Goal: Task Accomplishment & Management: Use online tool/utility

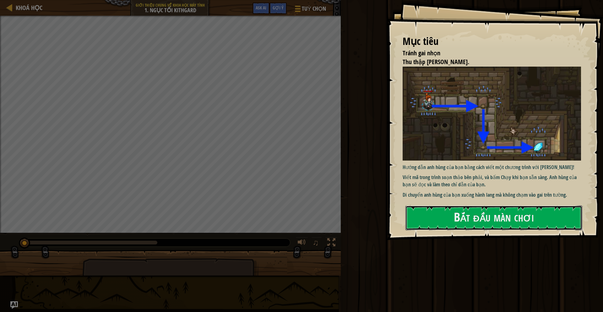
click at [532, 205] on button "Bắt đầu màn chơi" at bounding box center [494, 217] width 177 height 25
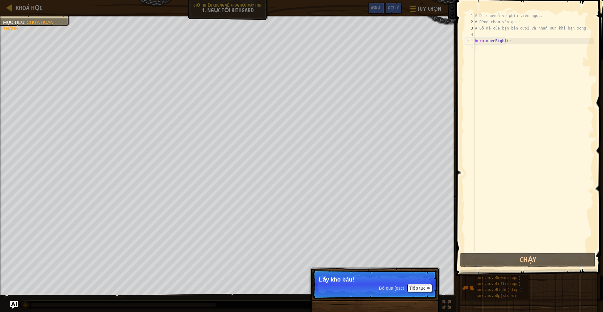
click at [391, 287] on span "Bỏ qua (esc)" at bounding box center [391, 288] width 25 height 5
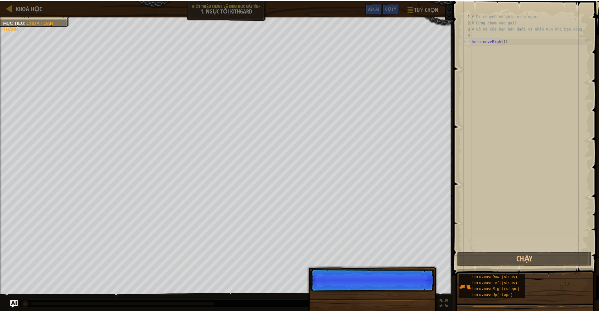
scroll to position [3, 0]
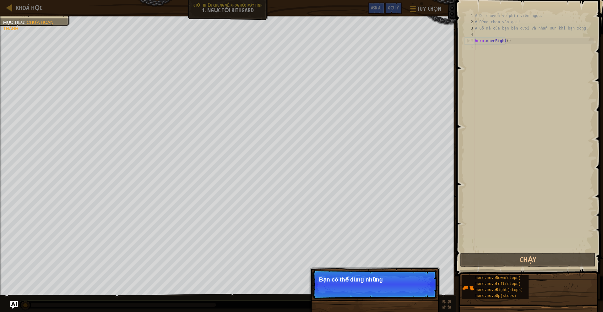
click at [393, 273] on p "Bỏ qua (esc) Tiếp tục Bạn có thể dùng những" at bounding box center [375, 284] width 125 height 29
click at [384, 289] on span "Bỏ qua (esc)" at bounding box center [391, 288] width 25 height 5
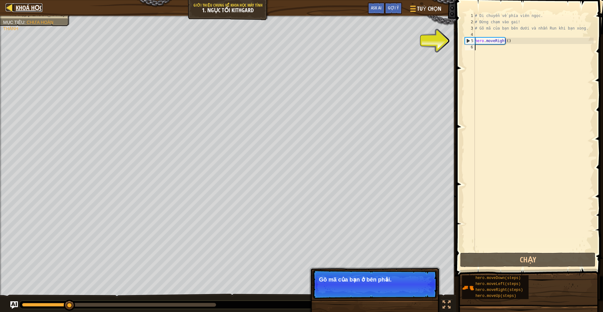
click at [32, 6] on span "Khoá học" at bounding box center [29, 7] width 27 height 8
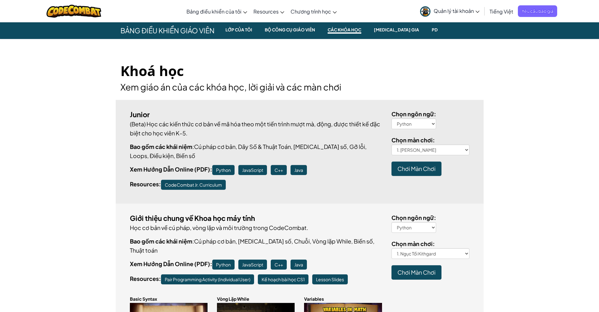
click at [336, 129] on p "(Beta) Học các kiến thức cơ bản về mã hóa theo một tiến trình mượt mà, động, đư…" at bounding box center [256, 128] width 252 height 18
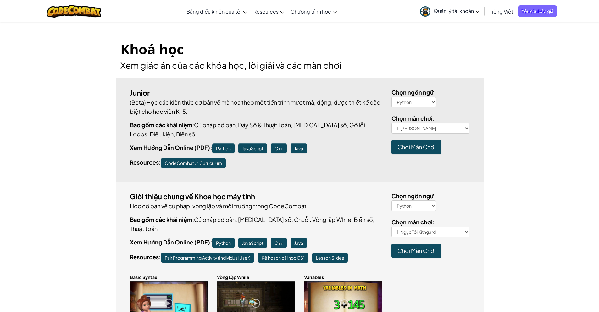
scroll to position [38, 0]
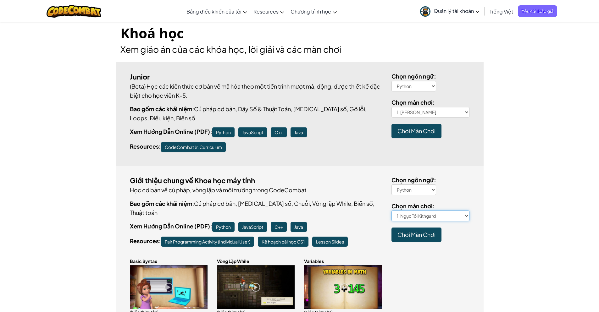
select select "descending-further"
click at [391, 211] on select "1. Ngục Tối Kithgard 2. Đá quý dưới đáy sâu 3. Shadow Guard 3a. Kounter Kithwis…" at bounding box center [430, 216] width 78 height 11
click at [427, 234] on span "Chơi Màn Chơi" at bounding box center [416, 234] width 38 height 7
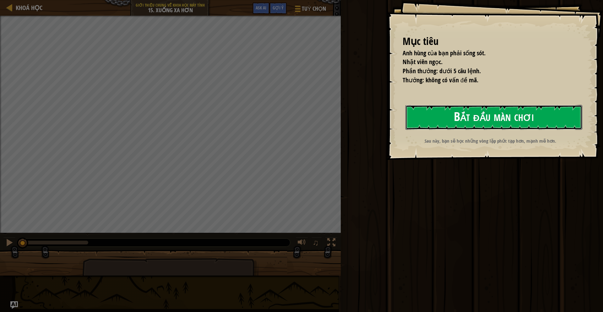
click at [480, 116] on button "Bắt đầu màn chơi" at bounding box center [494, 117] width 177 height 25
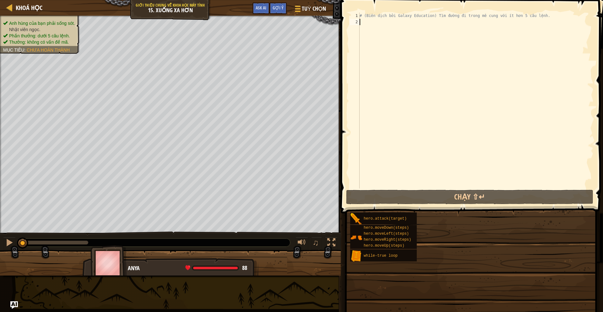
click at [445, 109] on div "# (Biên dịch bởi Galaxy Education) Tìm đường đi trong mê cung với ít hơn 5 câu …" at bounding box center [476, 107] width 235 height 189
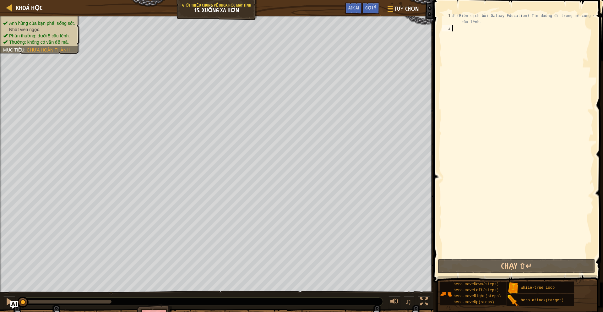
click at [480, 108] on div "# (Biên dịch bởi Galaxy Education) Tìm đường đi trong mê cung với ít hơn 5 câu …" at bounding box center [522, 145] width 143 height 264
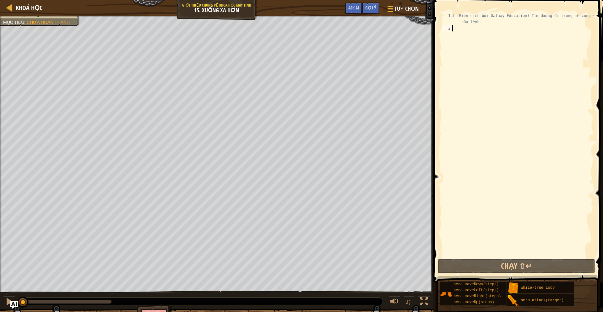
click at [476, 85] on div "# (Biên dịch bởi Galaxy Education) Tìm đường đi trong mê cung với ít hơn 5 câu …" at bounding box center [522, 145] width 143 height 264
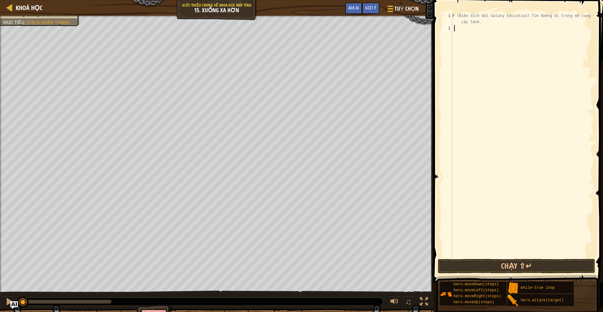
click at [465, 37] on div "# (Biên dịch bởi Galaxy Education) Tìm đường đi trong mê cung với ít hơn 5 câu …" at bounding box center [522, 145] width 143 height 264
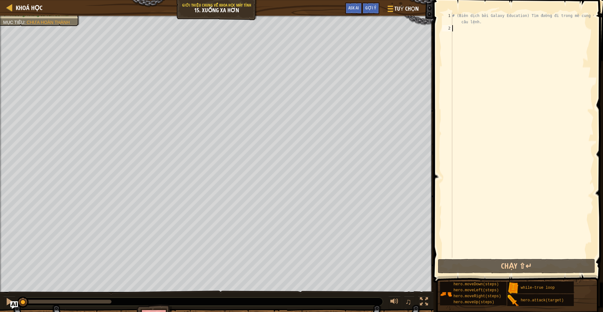
click at [520, 54] on div "# (Biên dịch bởi Galaxy Education) Tìm đường đi trong mê cung với ít hơn 5 câu …" at bounding box center [522, 145] width 143 height 264
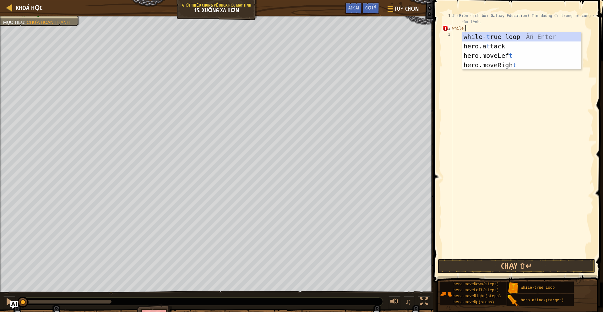
scroll to position [3, 1]
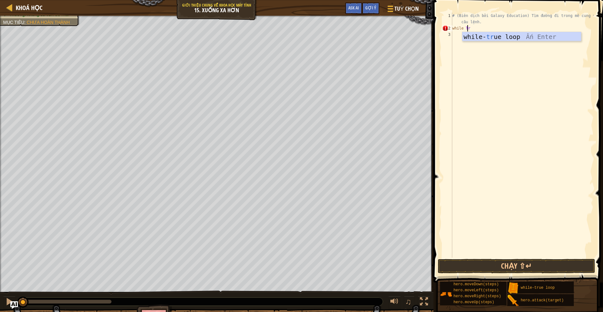
type textarea "while Tru"
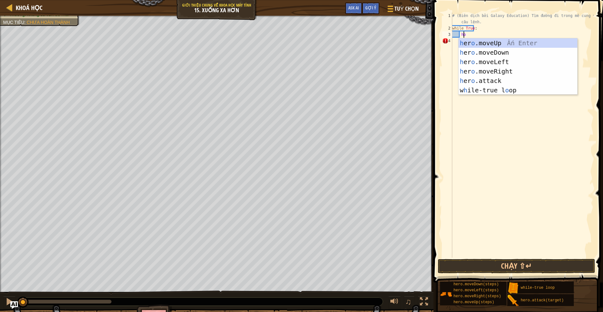
scroll to position [3, 1]
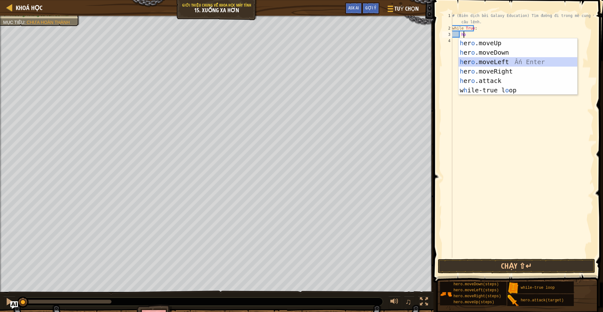
type textarea "he"
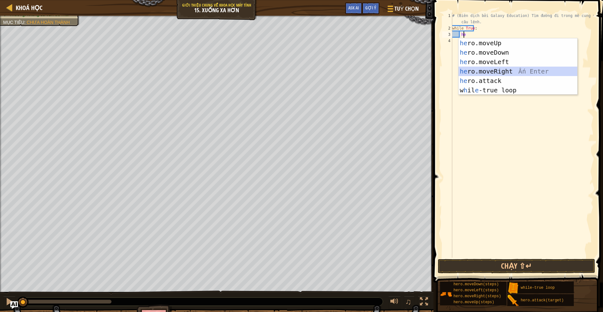
scroll to position [3, 0]
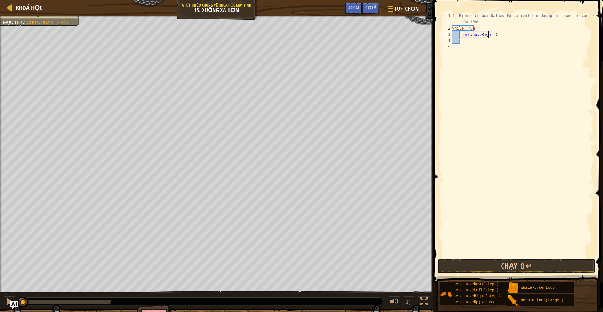
type textarea "hero.moveRight(2)"
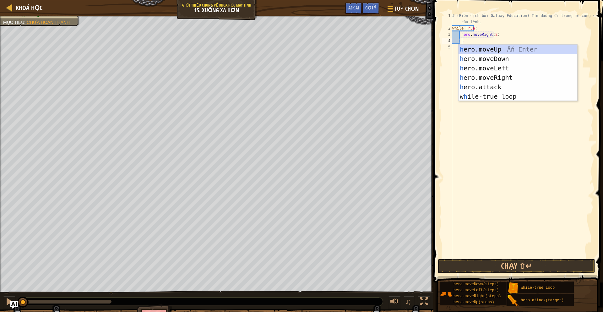
type textarea "he"
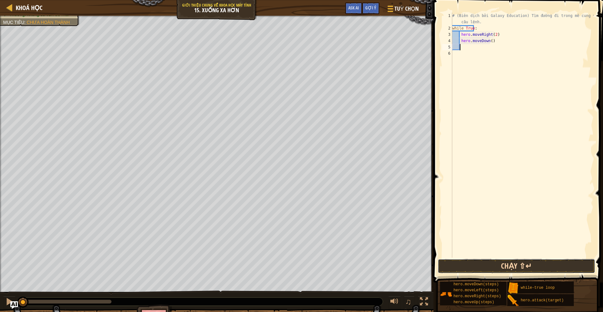
click at [515, 266] on button "Chạy ⇧↵" at bounding box center [516, 266] width 157 height 14
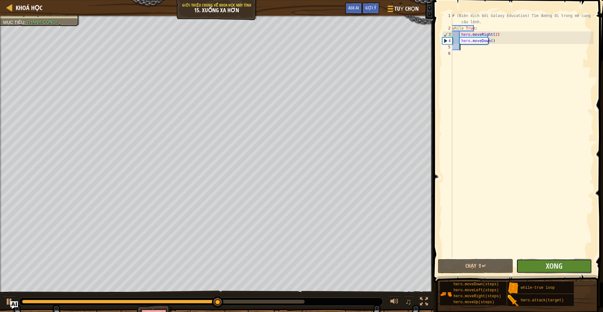
click at [564, 267] on button "Xong" at bounding box center [554, 266] width 75 height 14
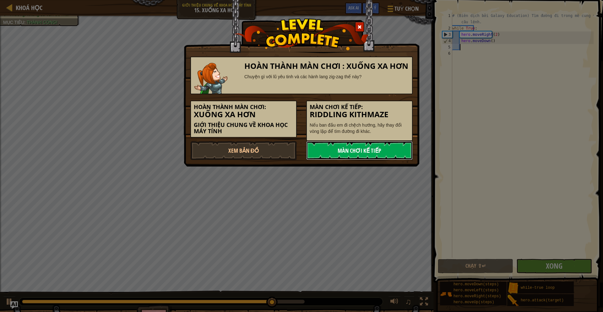
click at [372, 157] on link "Màn chơi kế tiếp" at bounding box center [359, 150] width 107 height 19
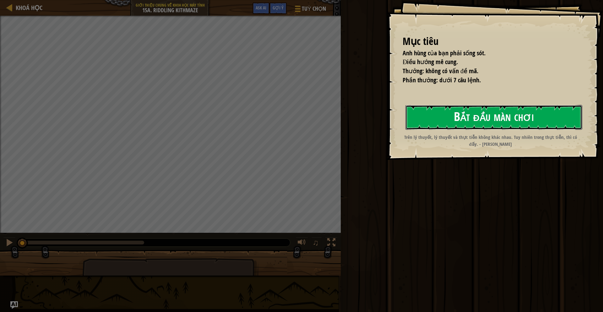
click at [485, 123] on button "Bắt đầu màn chơi" at bounding box center [494, 117] width 177 height 25
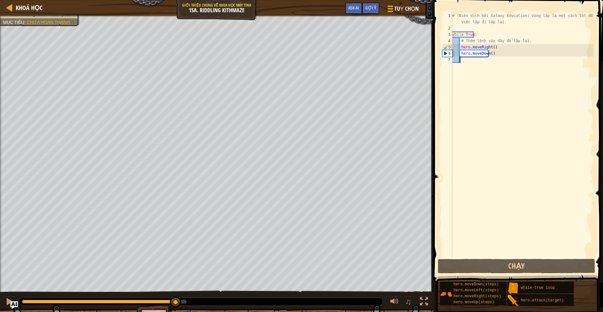
click at [178, 290] on div "Anh hùng của bạn phải sống sót. Điều hướng mê cung. Thưởng: không có vấn đề mã.…" at bounding box center [301, 175] width 603 height 319
drag, startPoint x: 233, startPoint y: 299, endPoint x: 230, endPoint y: 297, distance: 3.3
click at [233, 297] on div "♫" at bounding box center [217, 300] width 434 height 19
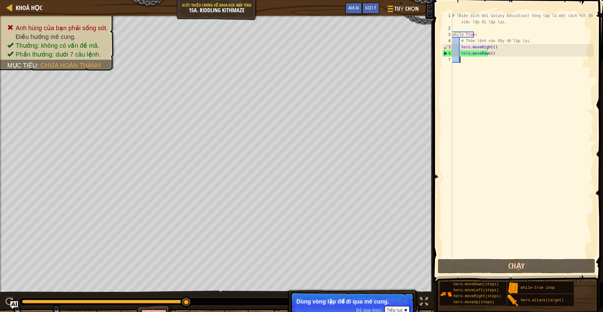
click at [371, 310] on span "Bỏ qua (esc)" at bounding box center [368, 310] width 25 height 5
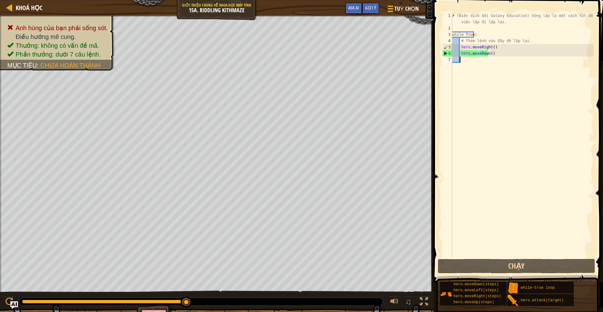
click at [479, 67] on div "# (Biên dịch bởi Galaxy Education) Vòng lặp là một cách tốt để làm những việc l…" at bounding box center [522, 145] width 143 height 264
click at [478, 58] on div "# (Biên dịch bởi Galaxy Education) Vòng lặp là một cách tốt để làm những việc l…" at bounding box center [522, 145] width 143 height 264
click at [470, 60] on div "# (Biên dịch bởi Galaxy Education) Vòng lặp là một cách tốt để làm những việc l…" at bounding box center [522, 145] width 143 height 264
click at [494, 48] on div "# (Biên dịch bởi Galaxy Education) Vòng lặp là một cách tốt để làm những việc l…" at bounding box center [522, 145] width 143 height 264
type textarea "hero.moveDown()"
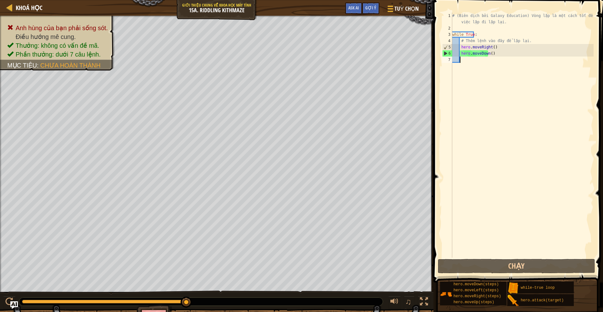
type textarea "he"
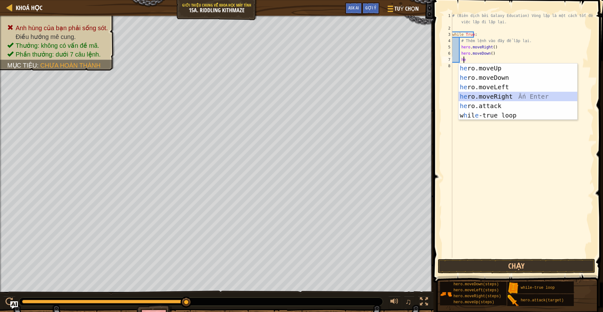
scroll to position [3, 0]
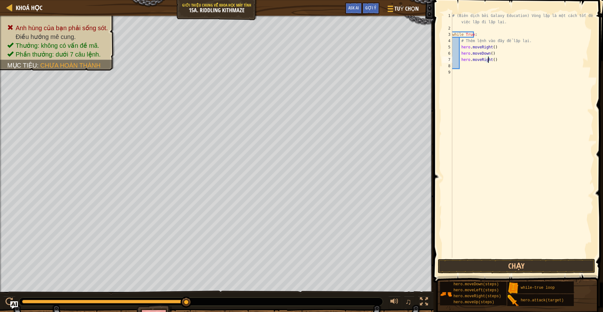
type textarea "hero.moveRight(2)"
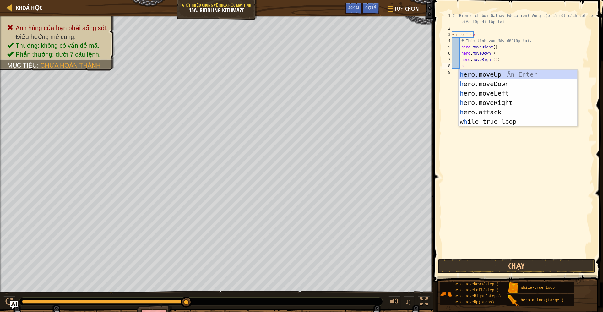
type textarea "he"
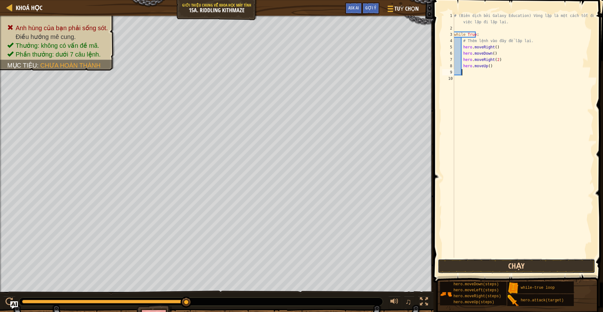
click at [511, 265] on button "Chạy" at bounding box center [516, 266] width 157 height 14
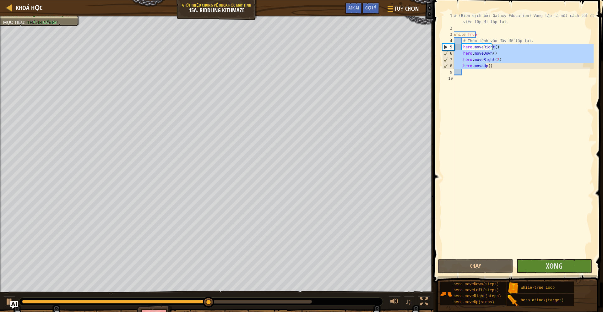
drag, startPoint x: 490, startPoint y: 65, endPoint x: 496, endPoint y: 47, distance: 19.4
click at [496, 47] on div "# (Biên dịch bởi Galaxy Education) Vòng lặp là một cách tốt để làm những việc l…" at bounding box center [523, 145] width 141 height 264
type textarea "hero.moveRight() hero.moveDown()"
click at [490, 78] on div "# (Biên dịch bởi Galaxy Education) Vòng lặp là một cách tốt để làm những việc l…" at bounding box center [523, 145] width 141 height 264
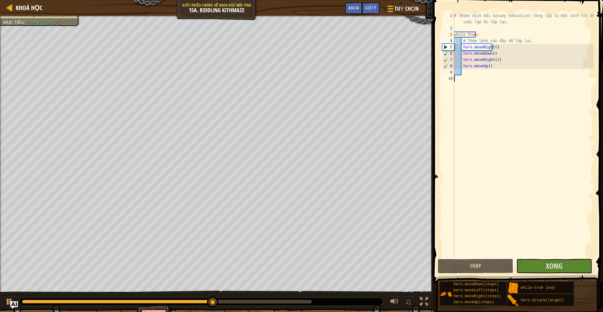
scroll to position [3, 0]
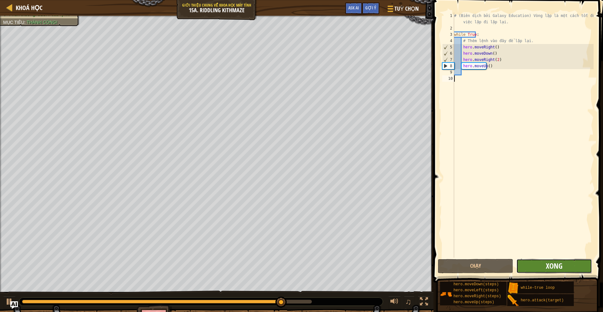
click at [556, 262] on span "Xong" at bounding box center [554, 266] width 17 height 10
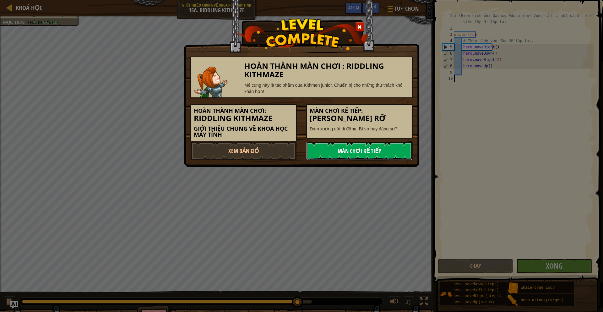
click at [358, 151] on link "Màn chơi kế tiếp" at bounding box center [359, 150] width 107 height 19
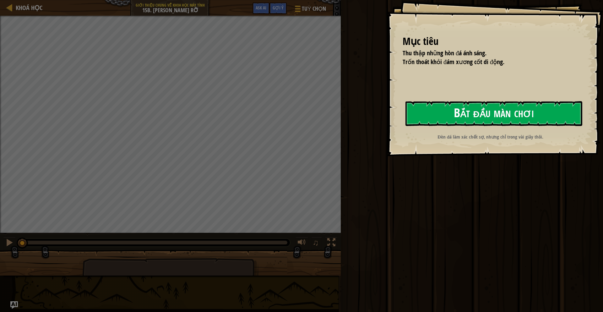
click at [496, 114] on button "Bắt đầu màn chơi" at bounding box center [494, 113] width 177 height 25
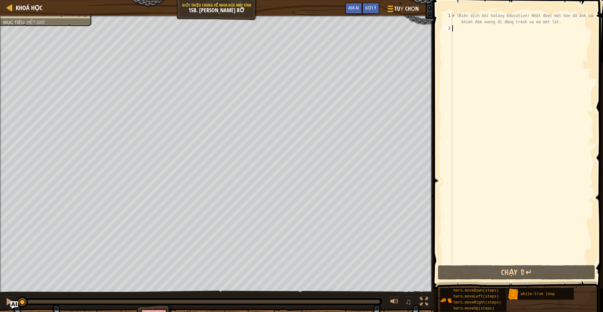
click at [528, 68] on div "# (Biên dịch bởi Galaxy Education) Nhặt được một hòn đá ánh sáng có thể khiến đ…" at bounding box center [522, 148] width 143 height 270
type textarea "wh"
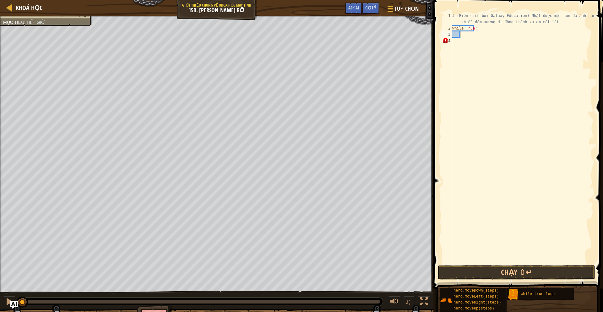
type textarea "he"
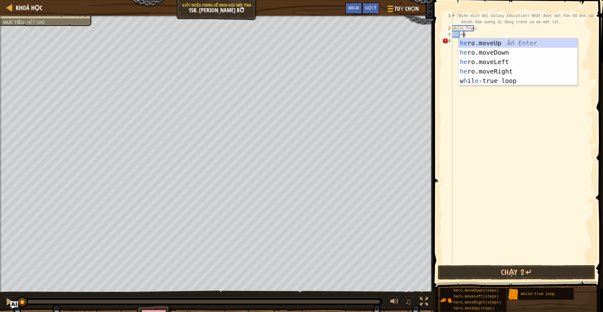
scroll to position [3, 1]
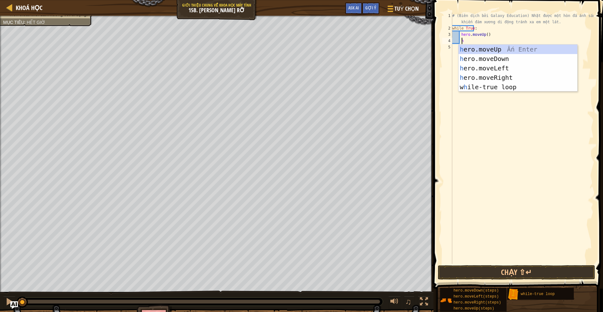
type textarea "he"
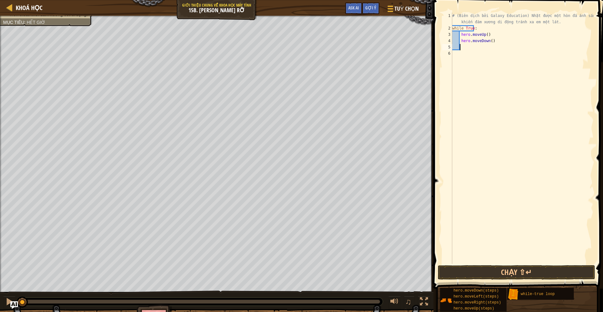
type textarea "he"
type textarea "hero.moveRight(2)"
click at [495, 273] on button "Chạy ⇧↵" at bounding box center [516, 272] width 157 height 14
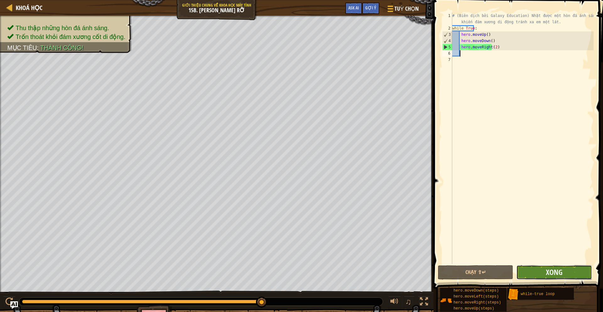
click at [540, 271] on button "Xong" at bounding box center [554, 272] width 75 height 14
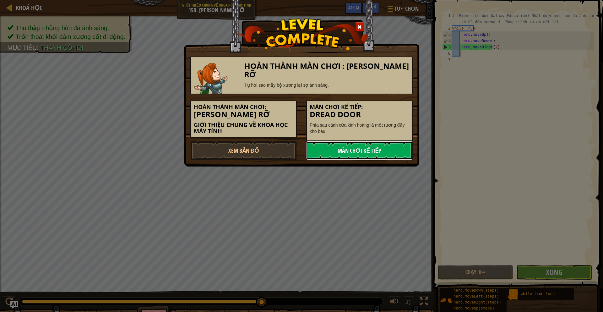
click at [365, 150] on link "Màn chơi kế tiếp" at bounding box center [359, 150] width 107 height 19
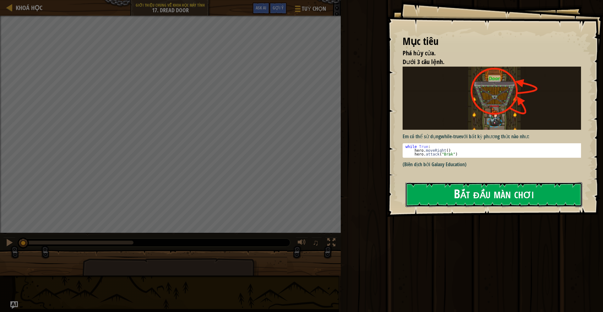
click at [500, 199] on button "Bắt đầu màn chơi" at bounding box center [494, 194] width 177 height 25
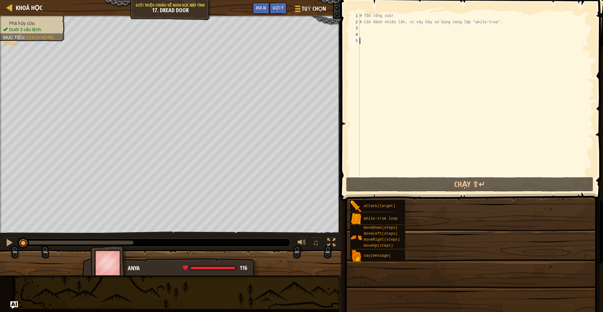
click at [408, 51] on div "# Tấn công cửa! # Cần đánh nhiều lần, vì vậy hãy sử dụng vòng lặp "while-true"." at bounding box center [476, 101] width 235 height 176
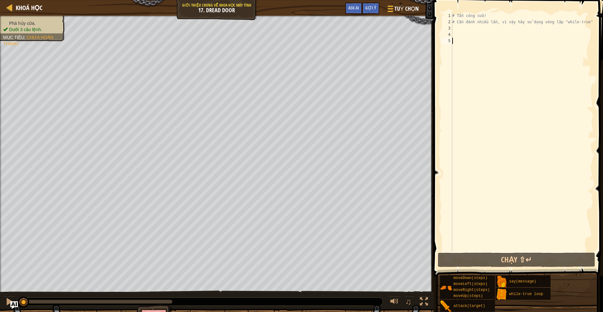
scroll to position [3, 0]
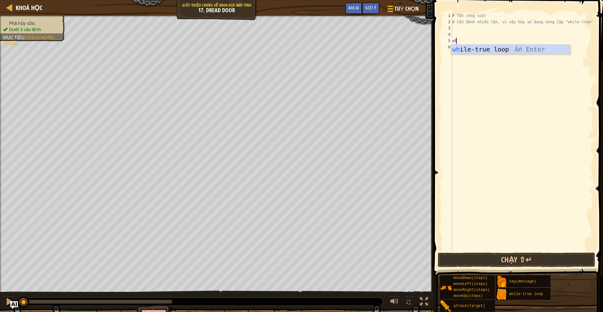
type textarea "whi"
type textarea "hero.attack("Door")"
click at [504, 262] on button "Chạy ⇧↵" at bounding box center [516, 260] width 157 height 14
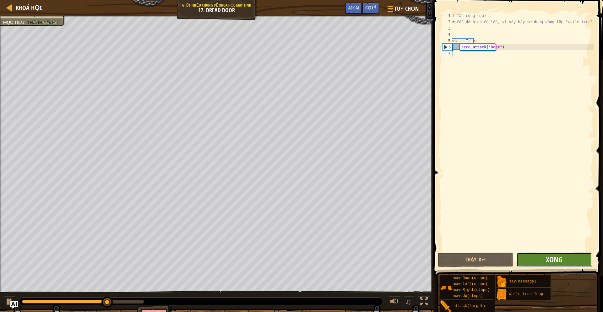
click at [558, 258] on span "Xong" at bounding box center [554, 260] width 17 height 10
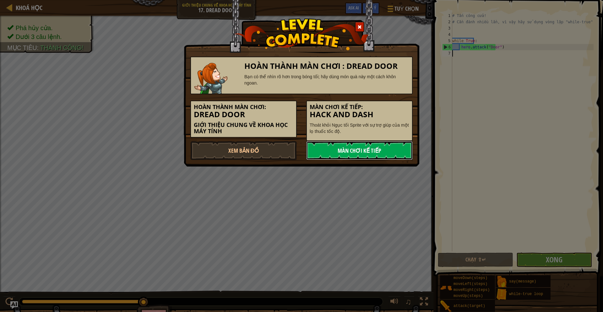
click at [363, 151] on link "Màn chơi kế tiếp" at bounding box center [359, 150] width 107 height 19
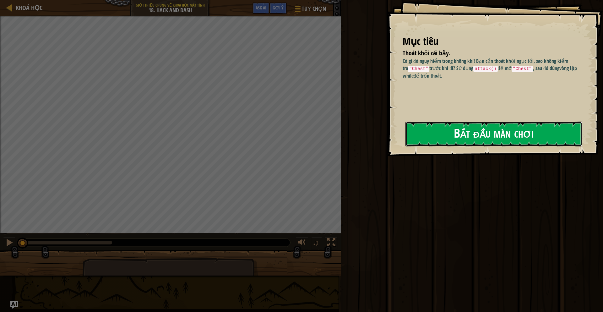
click at [449, 137] on button "Bắt đầu màn chơi" at bounding box center [494, 134] width 177 height 25
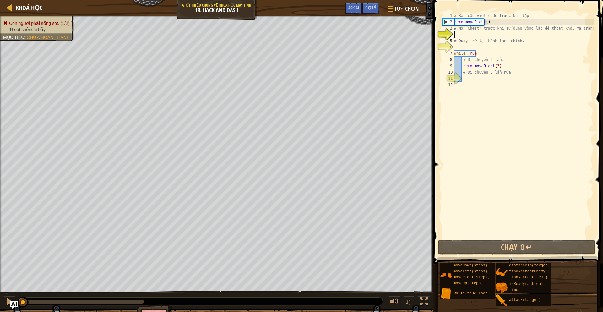
click at [479, 37] on div "# Bạn cần viết code trước khi lặp. hero . moveRight ( ) # Mở "Chest" trước khi …" at bounding box center [523, 132] width 141 height 239
click at [475, 35] on div "# Bạn cần viết code trước khi lặp. hero . moveRight ( ) # Mở "Chest" trước khi …" at bounding box center [523, 132] width 141 height 239
click at [463, 19] on div "# Bạn cần viết code trước khi lặp. hero . moveRight ( ) # Mở "Chest" trước khi …" at bounding box center [523, 132] width 141 height 239
click at [498, 19] on div "# Bạn cần viết code trước khi lặp. hero . moveRight ( ) # Mở "Chest" trước khi …" at bounding box center [523, 132] width 141 height 239
click at [487, 23] on div "# Bạn cần viết code trước khi lặp. hero . moveRight ( ) # Mở "Chest" trước khi …" at bounding box center [523, 132] width 141 height 239
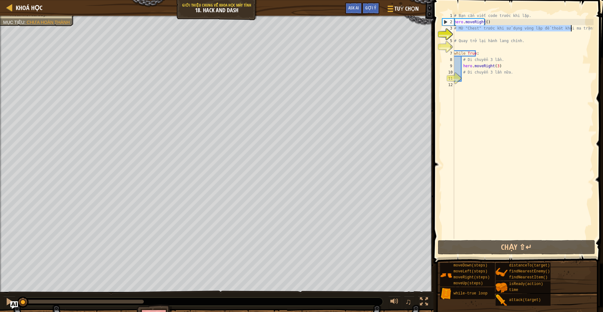
drag, startPoint x: 457, startPoint y: 28, endPoint x: 571, endPoint y: 29, distance: 114.7
click at [574, 28] on div "# Bạn cần viết code trước khi lặp. hero . moveRight ( ) # Mở "Chest" trước khi …" at bounding box center [523, 132] width 141 height 239
type textarea "# Mở "Chest" trước khi sử dụng vòng lặp để thoát khỏi ma trận!"
click at [477, 34] on div "# Bạn cần viết code trước khi lặp. hero . moveRight ( ) # Mở "Chest" trước khi …" at bounding box center [523, 132] width 141 height 239
click at [489, 32] on div "# Bạn cần viết code trước khi lặp. hero . moveRight ( ) # Mở "Chest" trước khi …" at bounding box center [523, 132] width 141 height 239
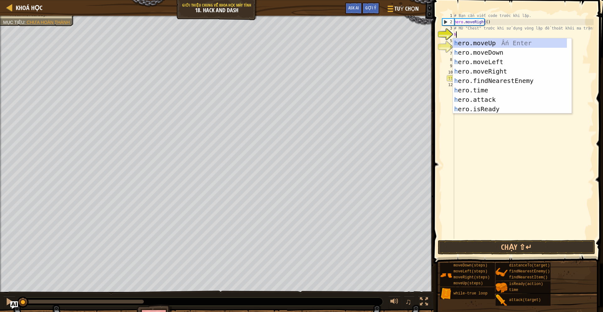
scroll to position [3, 0]
type textarea "he"
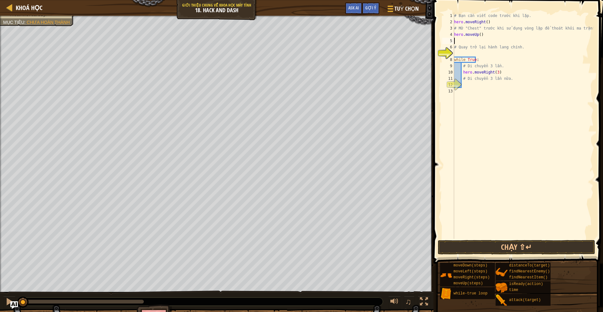
type textarea "a"
type textarea "# Quay trở lại hành lang chính."
click at [477, 54] on div "# Bạn cần viết code trước khi lặp. hero . moveRight ( ) # Mở "Chest" trước khi …" at bounding box center [523, 132] width 141 height 239
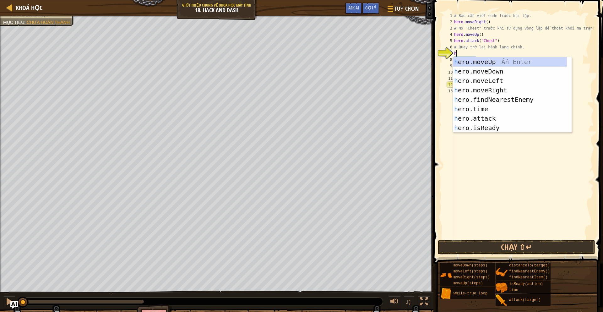
type textarea "he"
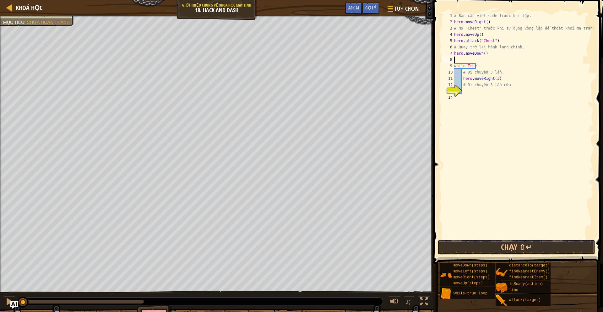
click at [490, 74] on div "# Bạn cần viết code trước khi lặp. hero . moveRight ( ) # Mở "Chest" trước khi …" at bounding box center [523, 132] width 141 height 239
click at [479, 83] on div "# Bạn cần viết code trước khi lặp. hero . moveRight ( ) # Mở "Chest" trước khi …" at bounding box center [523, 132] width 141 height 239
drag, startPoint x: 469, startPoint y: 80, endPoint x: 499, endPoint y: 77, distance: 30.0
click at [499, 77] on div "# Bạn cần viết code trước khi lặp. hero . moveRight ( ) # Mở "Chest" trước khi …" at bounding box center [523, 132] width 141 height 239
type textarea "hero.moveRight(3)"
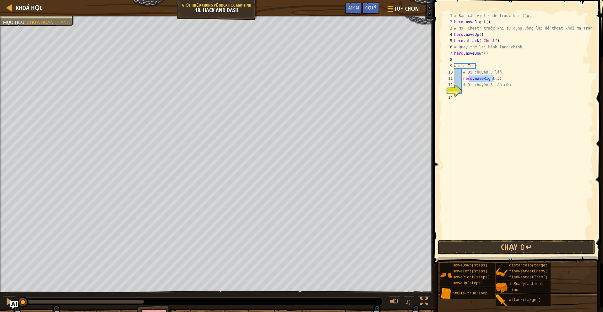
click at [479, 89] on div "# Bạn cần viết code trước khi lặp. hero . moveRight ( ) # Mở "Chest" trước khi …" at bounding box center [523, 132] width 141 height 239
click at [500, 250] on button "Chạy ⇧↵" at bounding box center [516, 247] width 157 height 14
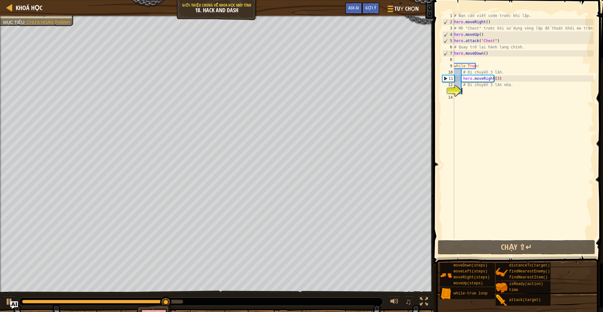
click at [485, 93] on div "# Bạn cần viết code trước khi lặp. hero . moveRight ( ) # Mở "Chest" trước khi …" at bounding box center [523, 132] width 141 height 239
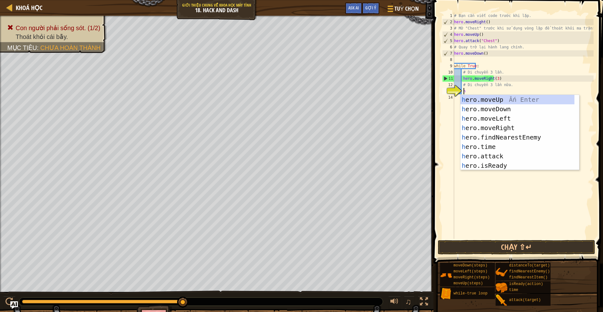
type textarea "he"
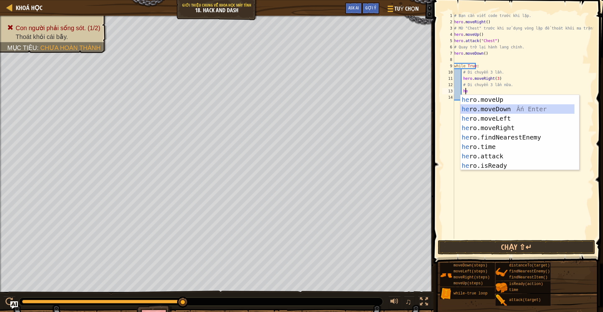
scroll to position [3, 0]
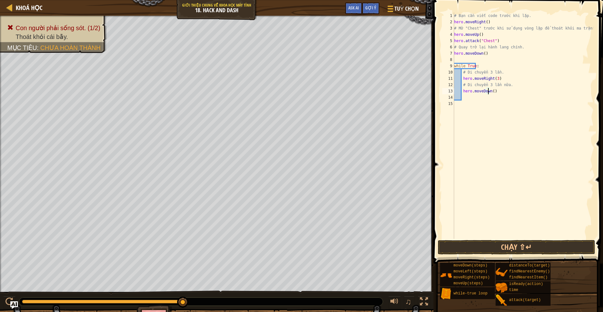
type textarea "hero.moveDown(3)"
click at [517, 118] on div "# Bạn cần viết code trước khi lặp. hero . moveRight ( ) # Mở "Chest" trước khi …" at bounding box center [523, 132] width 141 height 239
click at [501, 242] on button "Chạy ⇧↵" at bounding box center [516, 247] width 157 height 14
